Goal: Transaction & Acquisition: Purchase product/service

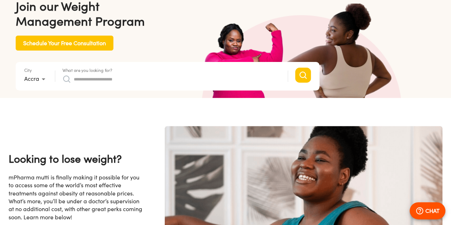
scroll to position [0, 556]
click at [209, 72] on div "What are you looking for?" at bounding box center [171, 76] width 218 height 17
click at [189, 80] on input "What are you looking for?" at bounding box center [177, 78] width 207 height 11
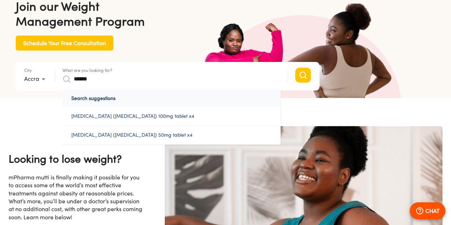
scroll to position [0, 927]
type input "*"
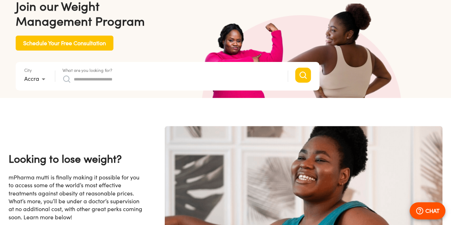
type input "*"
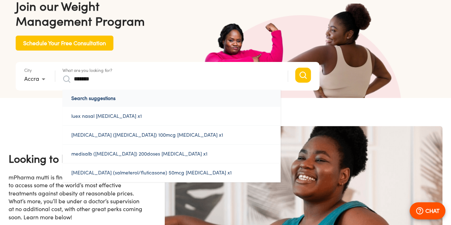
scroll to position [0, 1298]
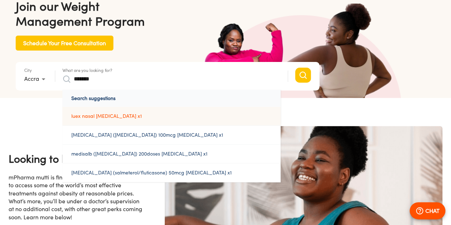
type input "*******"
click at [151, 118] on link "luex nasal [MEDICAL_DATA] x1" at bounding box center [171, 116] width 218 height 19
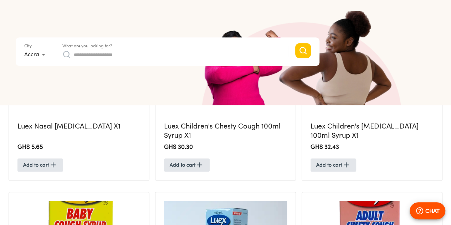
scroll to position [277, 0]
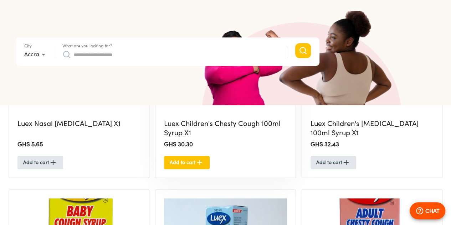
click at [170, 160] on button "Add to cart" at bounding box center [187, 162] width 46 height 13
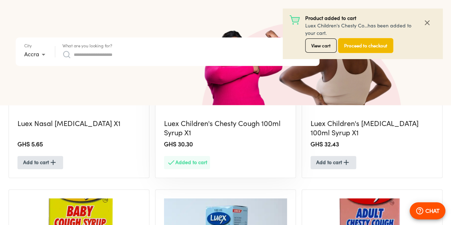
click at [373, 44] on span "Proceed to checkout" at bounding box center [365, 46] width 43 height 8
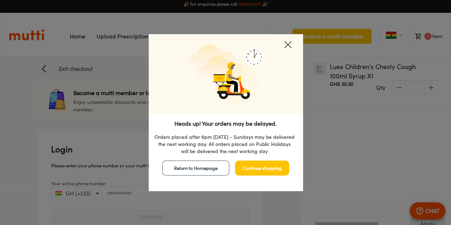
scroll to position [5, 0]
click at [290, 42] on icon "close" at bounding box center [287, 44] width 7 height 7
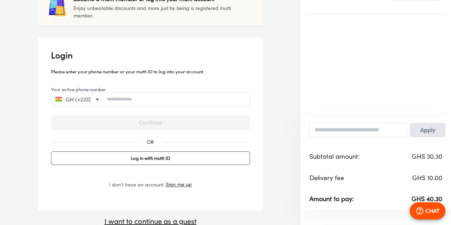
scroll to position [105, 0]
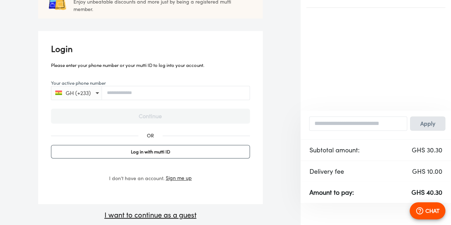
click at [181, 216] on p "I want to continue as a guest" at bounding box center [150, 215] width 225 height 11
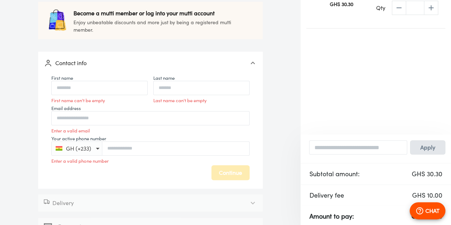
scroll to position [108, 0]
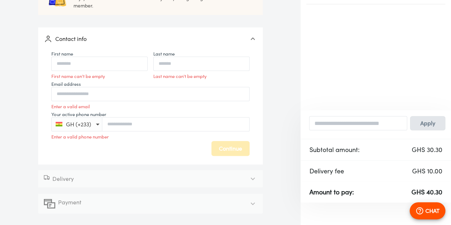
click at [252, 209] on div at bounding box center [252, 203] width 17 height 17
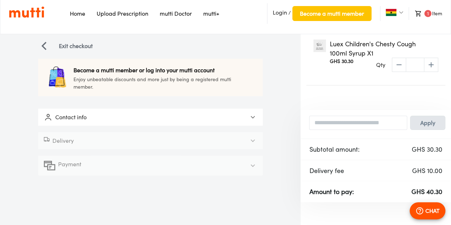
scroll to position [26, 0]
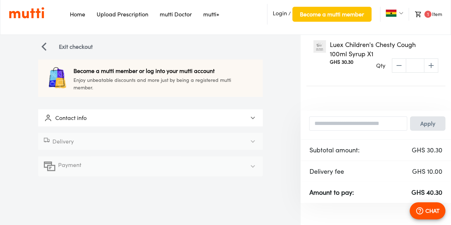
click at [252, 164] on icon at bounding box center [252, 166] width 9 height 9
drag, startPoint x: 252, startPoint y: 160, endPoint x: 252, endPoint y: 144, distance: 15.7
click at [252, 144] on div "Exit checkout Become a mutti member or log into your mutti account Enjoy unbeat…" at bounding box center [150, 130] width 225 height 180
click at [252, 144] on icon at bounding box center [252, 141] width 9 height 9
click at [252, 122] on div at bounding box center [252, 117] width 17 height 17
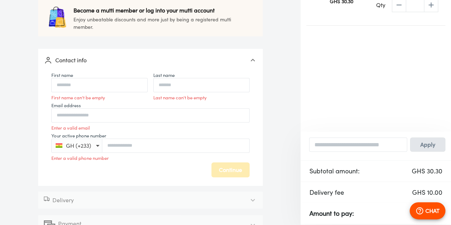
scroll to position [93, 0]
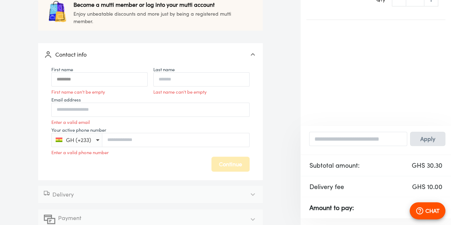
click at [128, 78] on input "First name" at bounding box center [100, 79] width 96 height 16
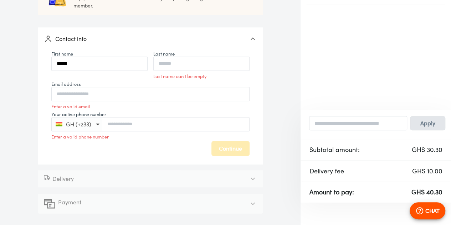
type input "******"
click at [135, 120] on div "GH (+233)" at bounding box center [150, 124] width 198 height 14
type input "**********"
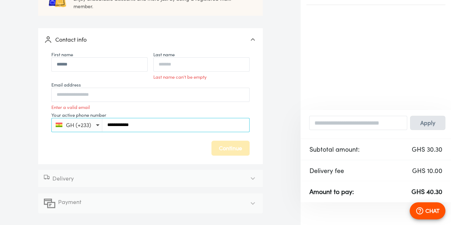
scroll to position [107, 0]
click at [184, 65] on input "Last name" at bounding box center [202, 65] width 96 height 16
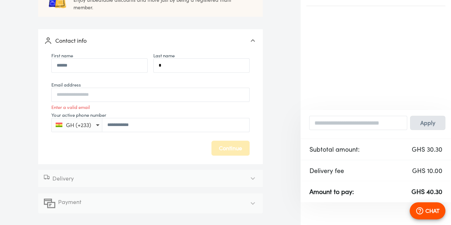
scroll to position [106, 0]
type input "*****"
click at [174, 98] on input "Email address" at bounding box center [151, 95] width 198 height 16
type input "**********"
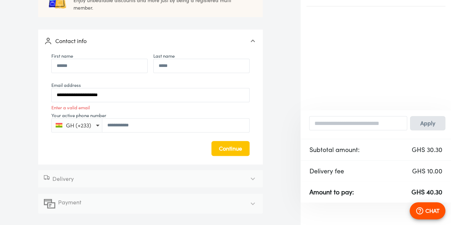
scroll to position [105, 0]
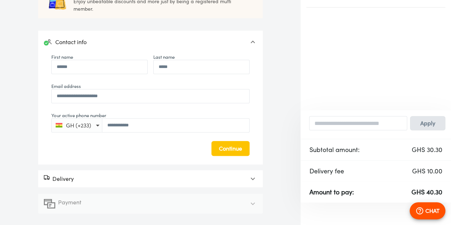
click at [244, 178] on div at bounding box center [252, 178] width 17 height 17
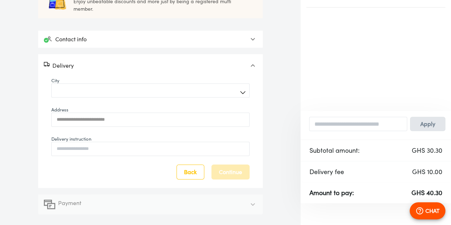
click at [165, 117] on input "Address" at bounding box center [151, 120] width 198 height 16
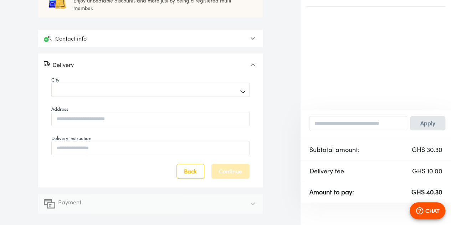
click at [250, 205] on icon at bounding box center [252, 204] width 9 height 9
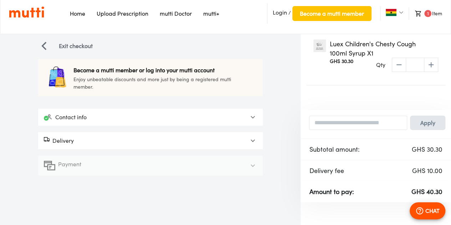
scroll to position [26, 0]
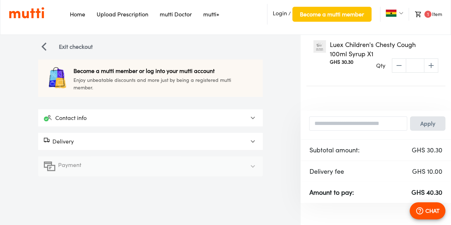
click at [207, 142] on div "Delivery" at bounding box center [144, 141] width 200 height 9
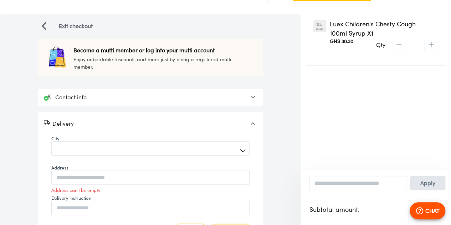
scroll to position [0, 0]
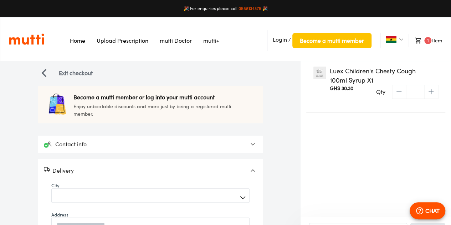
click at [44, 72] on img "button" at bounding box center [44, 73] width 9 height 9
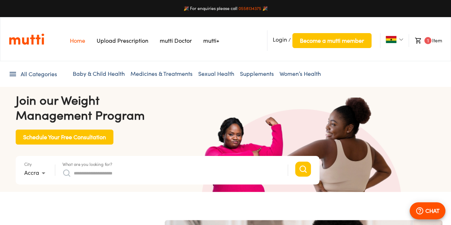
scroll to position [0, 185]
